Goal: Information Seeking & Learning: Learn about a topic

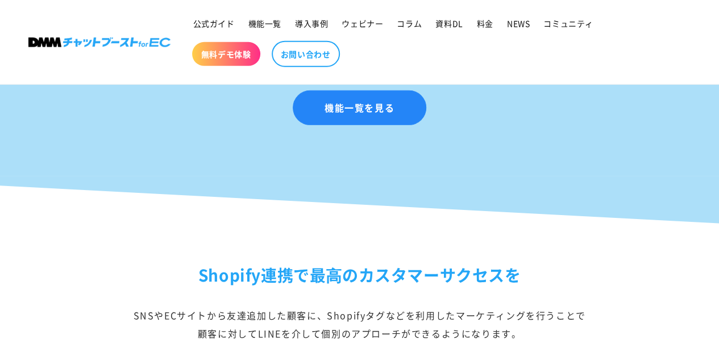
scroll to position [1753, 0]
click at [352, 113] on link "機能一覧を見る" at bounding box center [360, 108] width 134 height 35
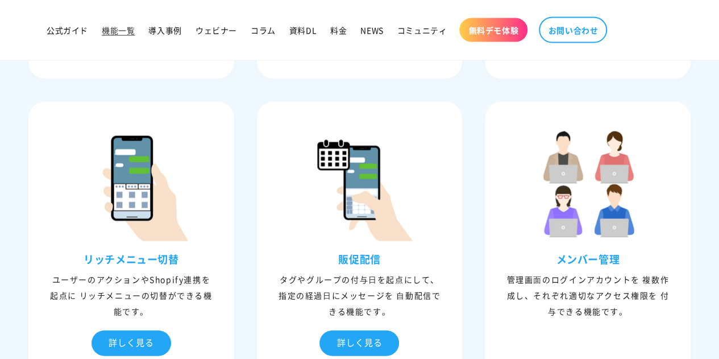
scroll to position [1151, 0]
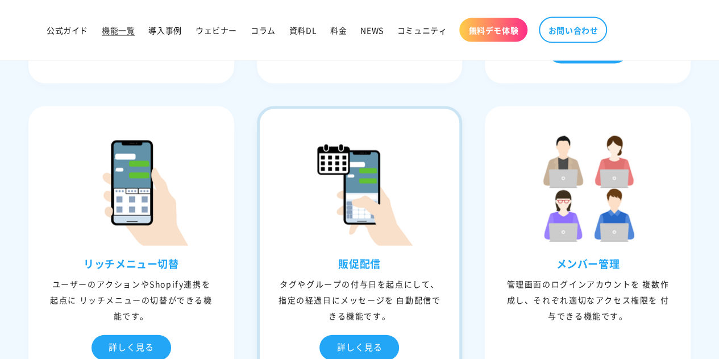
drag, startPoint x: 0, startPoint y: 0, endPoint x: 302, endPoint y: 112, distance: 322.4
click at [302, 112] on div at bounding box center [360, 177] width 200 height 136
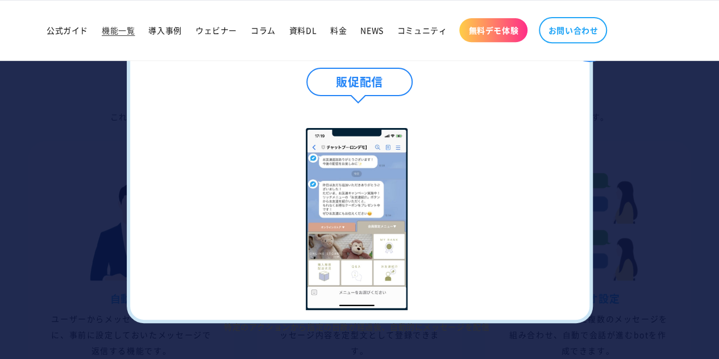
scroll to position [222, 0]
click at [698, 239] on div at bounding box center [359, 179] width 719 height 359
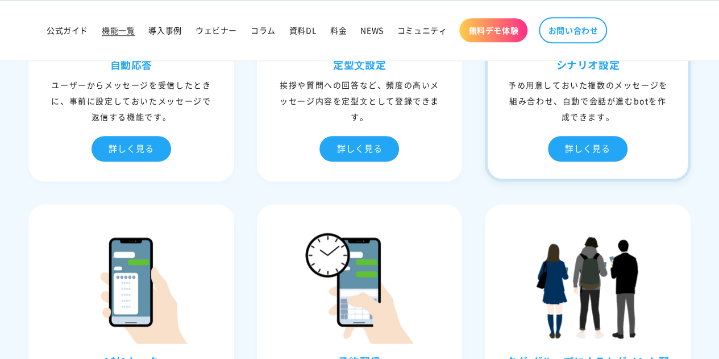
scroll to position [462, 0]
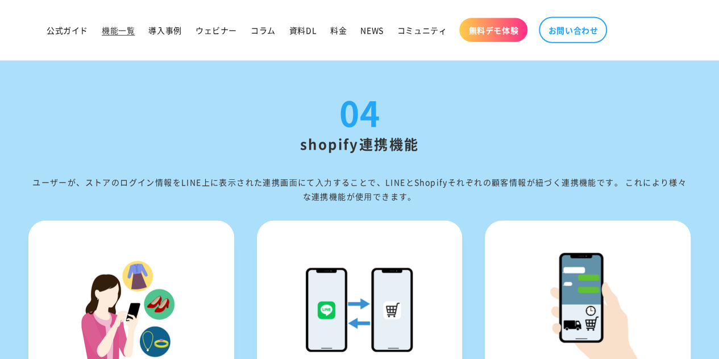
scroll to position [3384, 0]
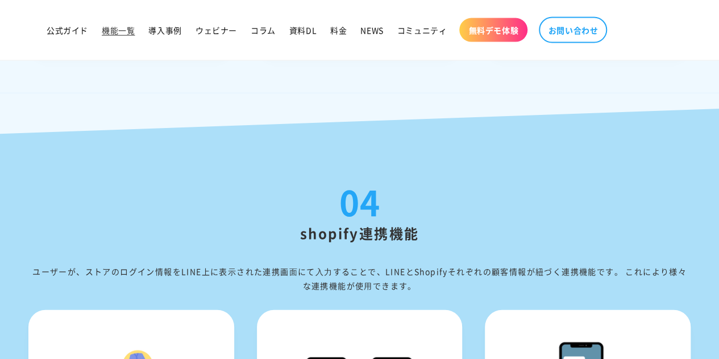
click at [346, 40] on link "料金" at bounding box center [338, 30] width 30 height 24
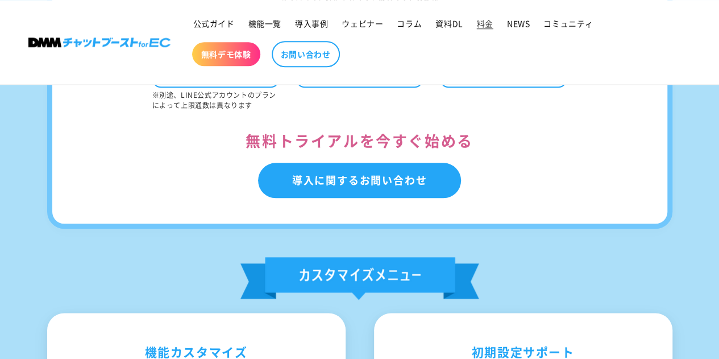
scroll to position [504, 0]
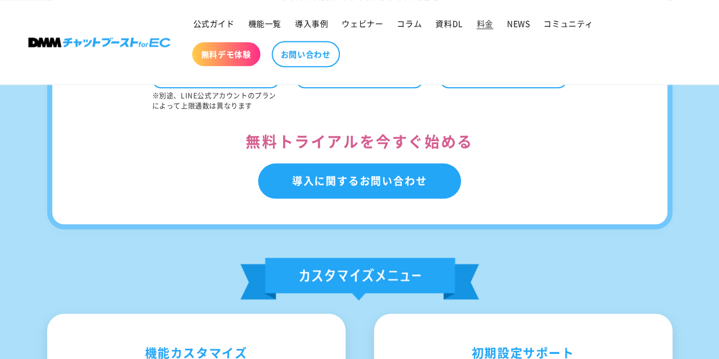
drag, startPoint x: 359, startPoint y: 159, endPoint x: 388, endPoint y: -20, distance: 181.9
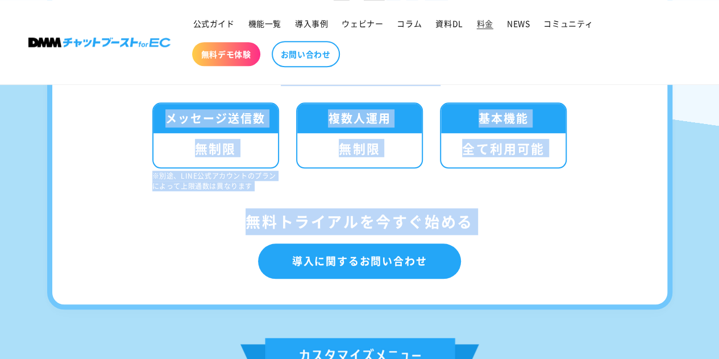
click at [690, 128] on div "月額 ＄249 + 有効友だち数での従量課金 ※ブロックされたアカウントはカウント対象外 メッセージ送信数 無制限 ※別途、LINE公式アカウントのプランによ…" at bounding box center [359, 276] width 719 height 805
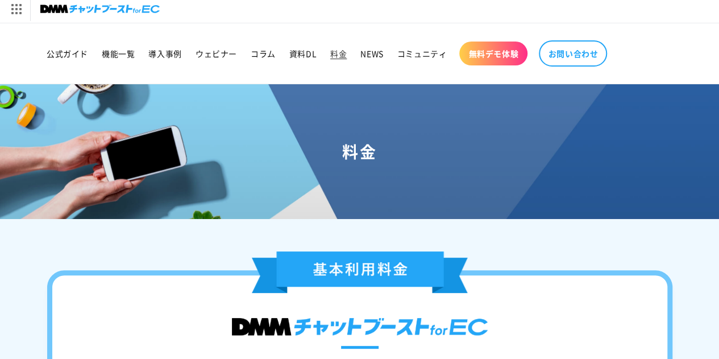
scroll to position [0, 0]
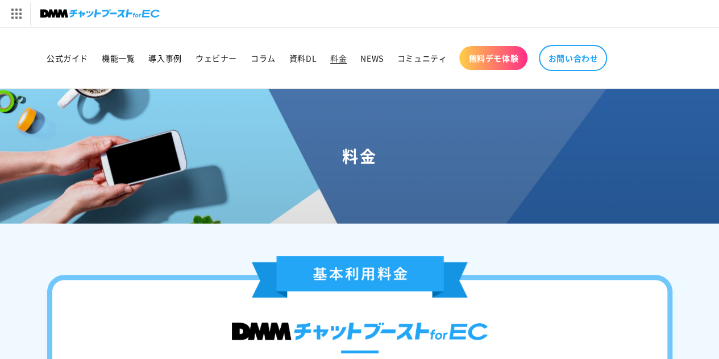
click at [395, 24] on div "[DOMAIN_NAME] トップへ DMM TV 電子書籍 オンラインゲーム PCゲーム/ソフトウェア オンラインクレーンゲーム スクラッチ 通販 キャラク…" at bounding box center [359, 13] width 719 height 27
drag, startPoint x: 402, startPoint y: 1, endPoint x: 666, endPoint y: 6, distance: 264.3
click at [666, 6] on div "[DOMAIN_NAME] トップへ DMM TV 電子書籍 オンラインゲーム PCゲーム/ソフトウェア オンラインクレーンゲーム スクラッチ 通販 キャラク…" at bounding box center [359, 13] width 719 height 27
